Goal: Task Accomplishment & Management: Use online tool/utility

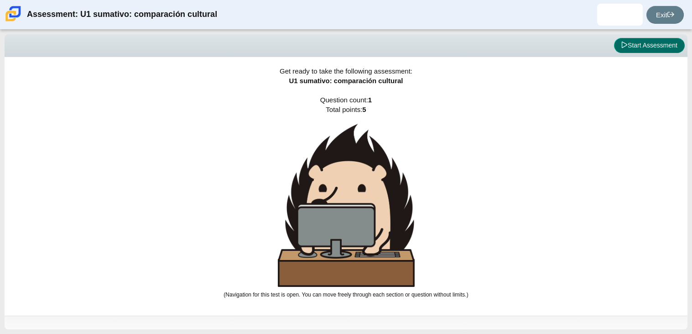
click at [641, 48] on button "Start Assessment" at bounding box center [649, 46] width 71 height 16
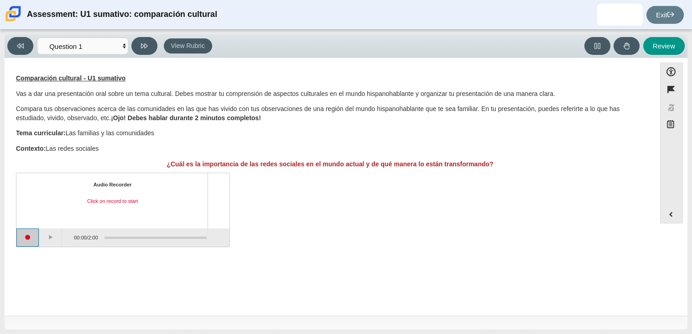
click at [31, 239] on button "Start recording" at bounding box center [27, 237] width 23 height 18
click at [26, 237] on button "Stop recording" at bounding box center [27, 237] width 23 height 18
click at [31, 234] on button "Start recording" at bounding box center [27, 237] width 23 height 18
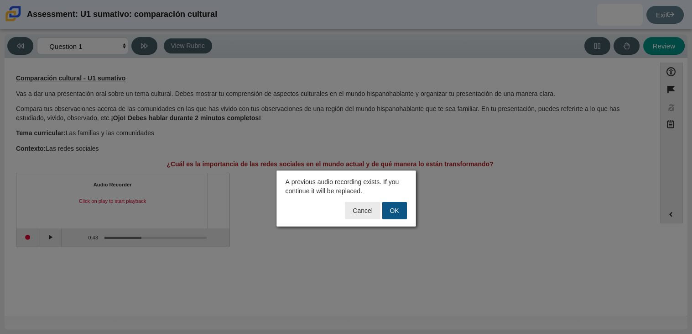
click at [393, 214] on button "OK" at bounding box center [394, 210] width 25 height 17
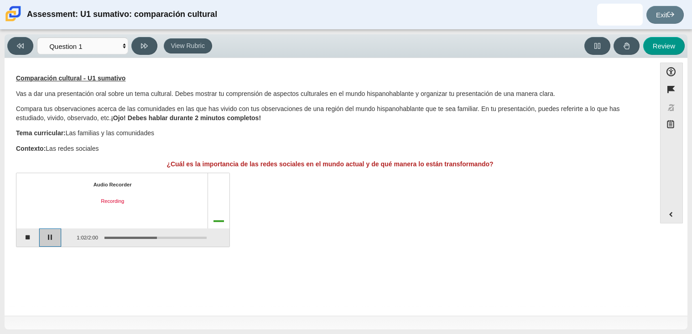
click at [59, 242] on button "Pause" at bounding box center [50, 237] width 23 height 18
click at [52, 239] on button "Continue recording" at bounding box center [50, 237] width 23 height 18
click at [58, 235] on button "Pause" at bounding box center [50, 237] width 23 height 18
click at [58, 235] on button "Continue recording" at bounding box center [50, 237] width 23 height 18
click at [44, 229] on button "Pause" at bounding box center [50, 237] width 23 height 18
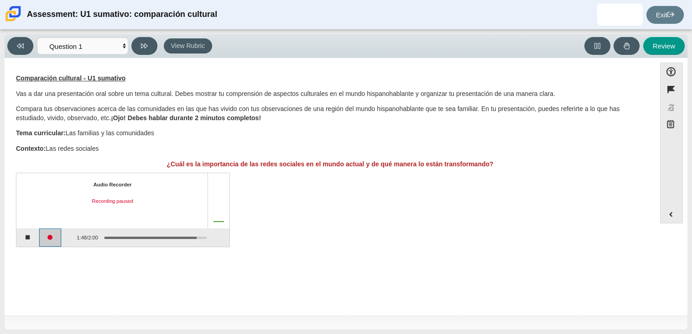
click at [44, 229] on button "Continue recording" at bounding box center [50, 237] width 23 height 18
click at [149, 41] on button at bounding box center [144, 46] width 26 height 18
select select "review"
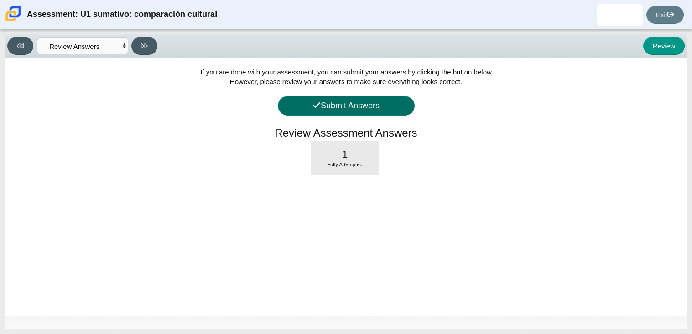
click at [352, 110] on button "Submit Answers" at bounding box center [346, 106] width 137 height 20
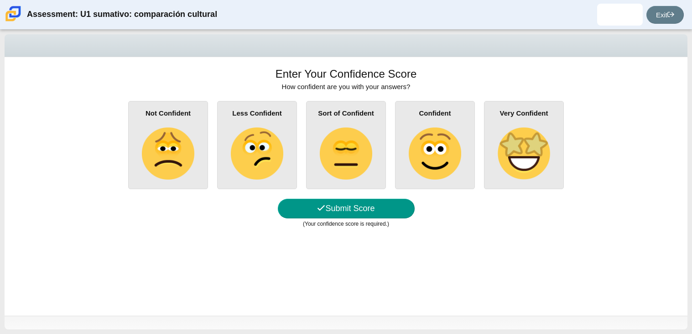
click at [419, 157] on img at bounding box center [435, 153] width 52 height 52
click at [0, 0] on input "Confident" at bounding box center [0, 0] width 0 height 0
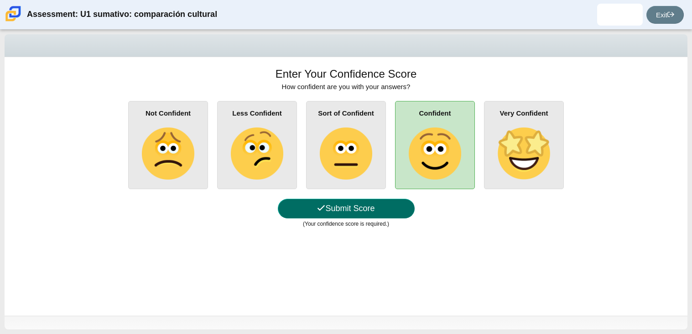
click at [333, 211] on button "Submit Score" at bounding box center [346, 209] width 137 height 20
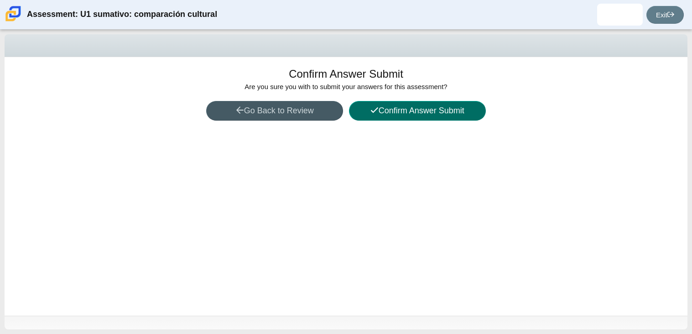
click at [417, 104] on button "Confirm Answer Submit" at bounding box center [417, 111] width 137 height 20
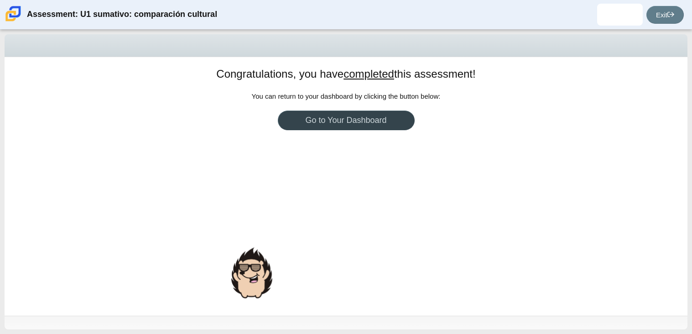
click at [403, 128] on link "Go to Your Dashboard" at bounding box center [346, 120] width 137 height 20
